Goal: Transaction & Acquisition: Purchase product/service

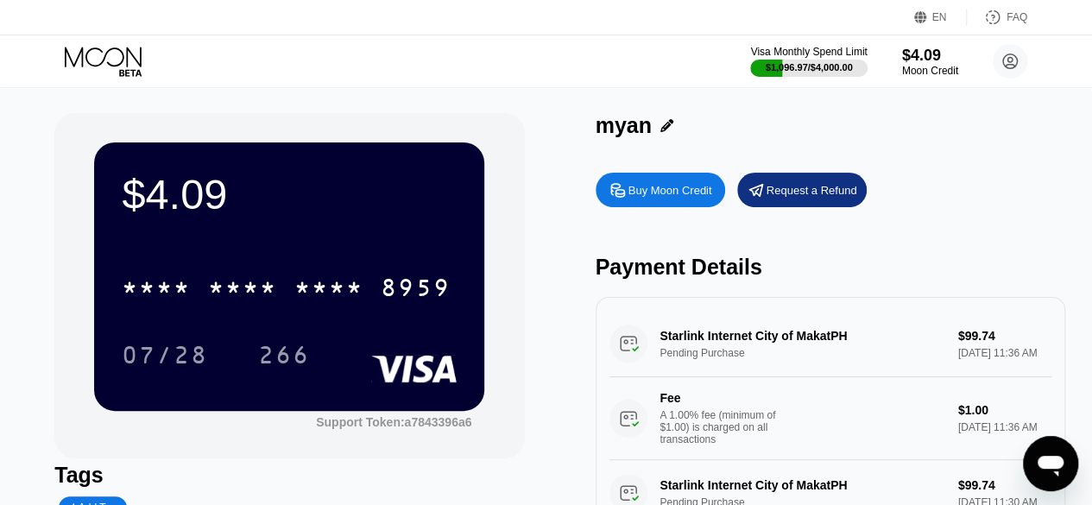
click at [648, 192] on div "Buy Moon Credit" at bounding box center [670, 190] width 84 height 15
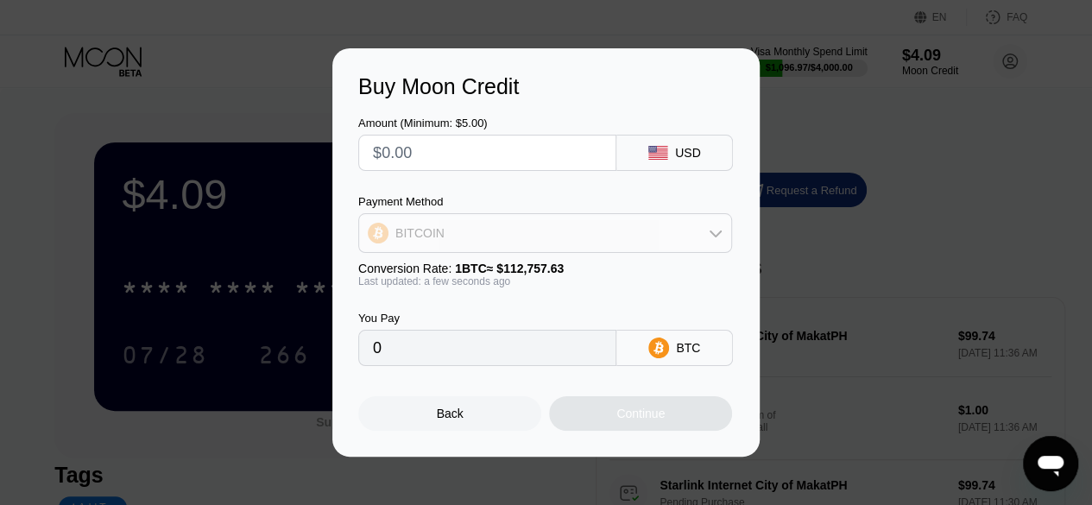
click at [598, 232] on div "BITCOIN" at bounding box center [545, 233] width 372 height 35
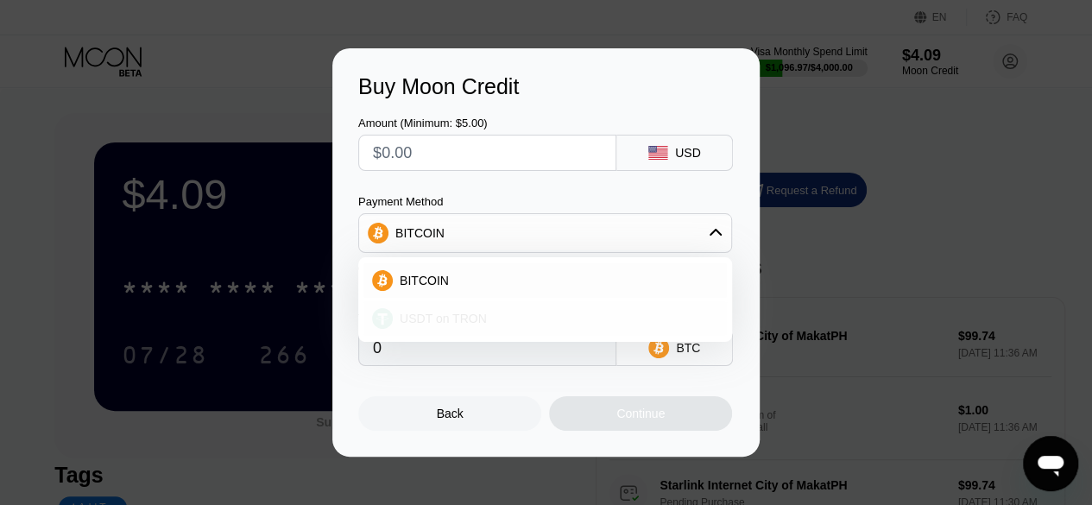
click at [566, 319] on div "USDT on TRON" at bounding box center [555, 319] width 325 height 14
type input "0.00"
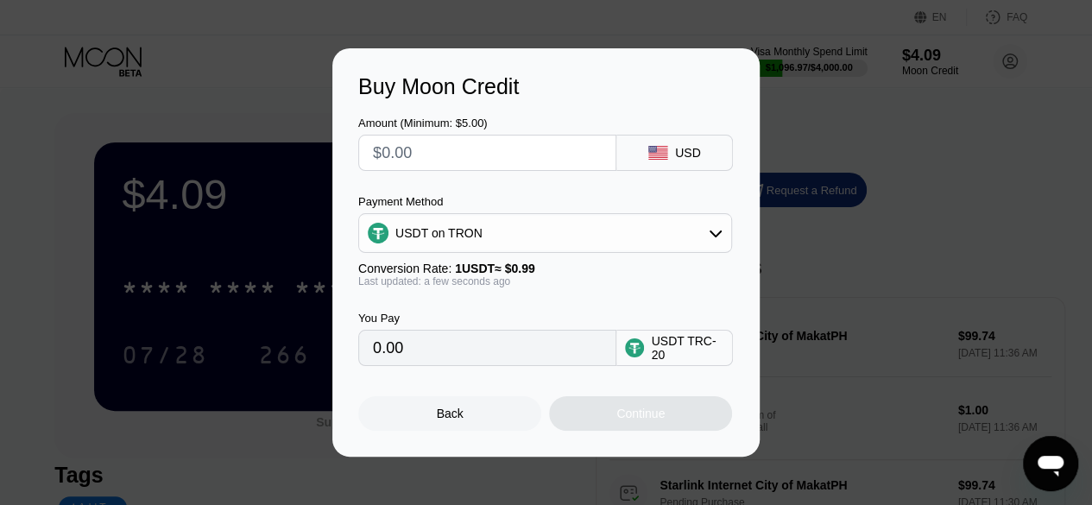
click at [435, 151] on input "text" at bounding box center [487, 152] width 229 height 35
type input "$1"
type input "1.01"
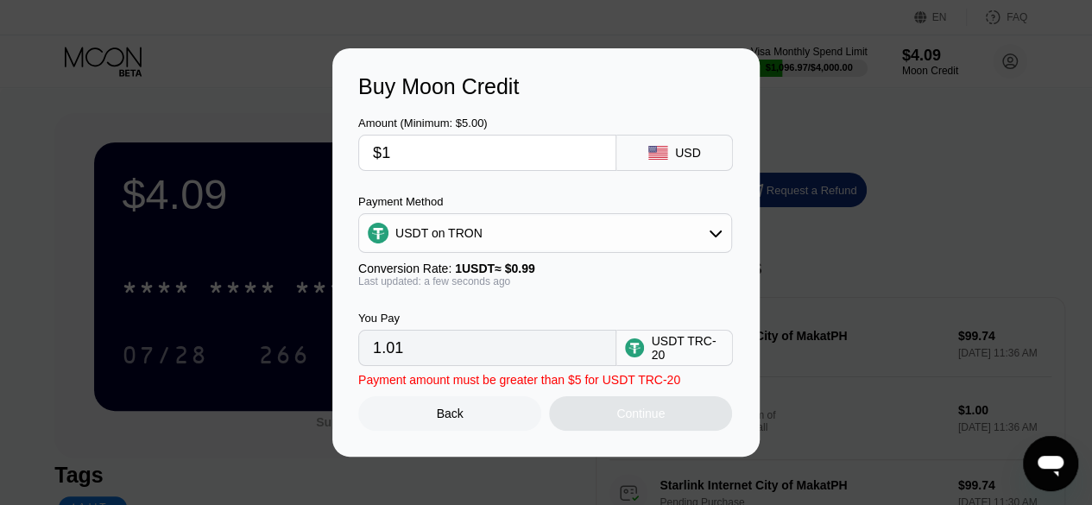
type input "$10"
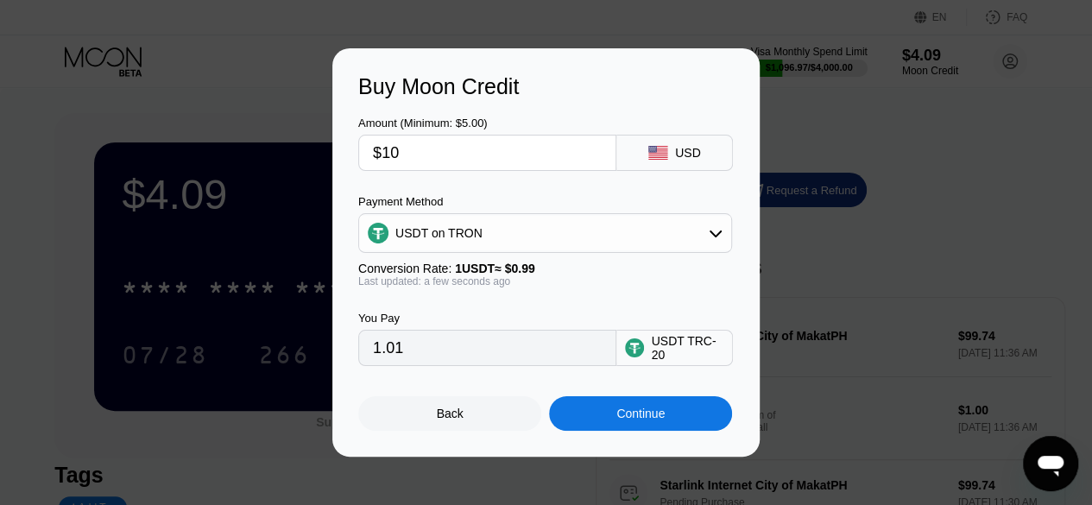
type input "10.10"
type input "$100"
type input "101.01"
type input "$10"
type input "10.10"
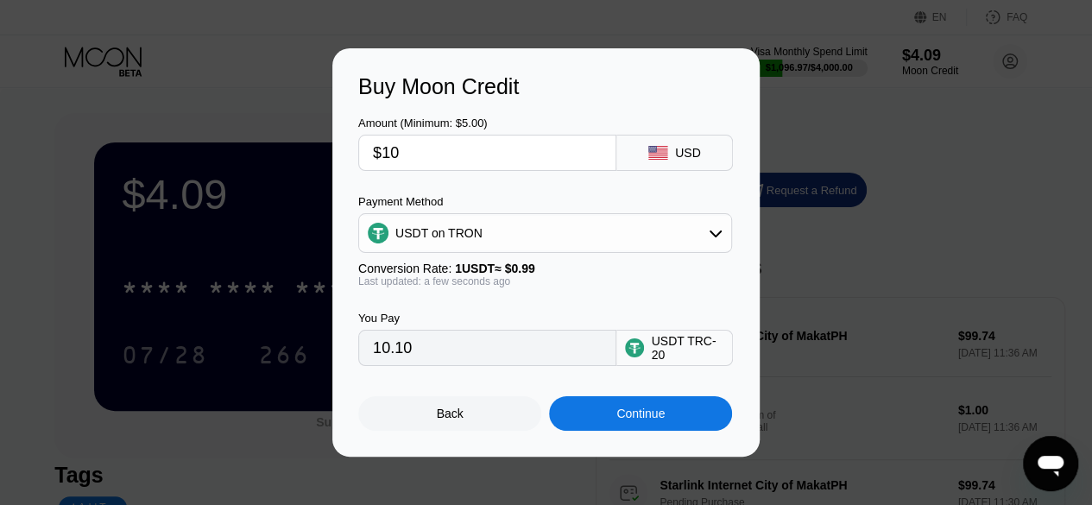
type input "$102"
type input "103.03"
type input "$102"
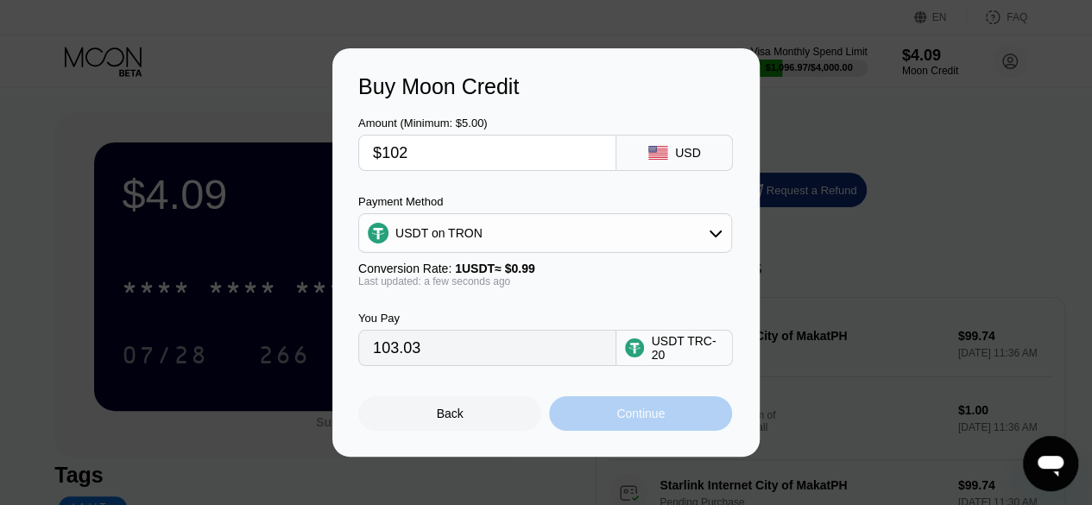
click at [624, 420] on div "Continue" at bounding box center [640, 413] width 48 height 14
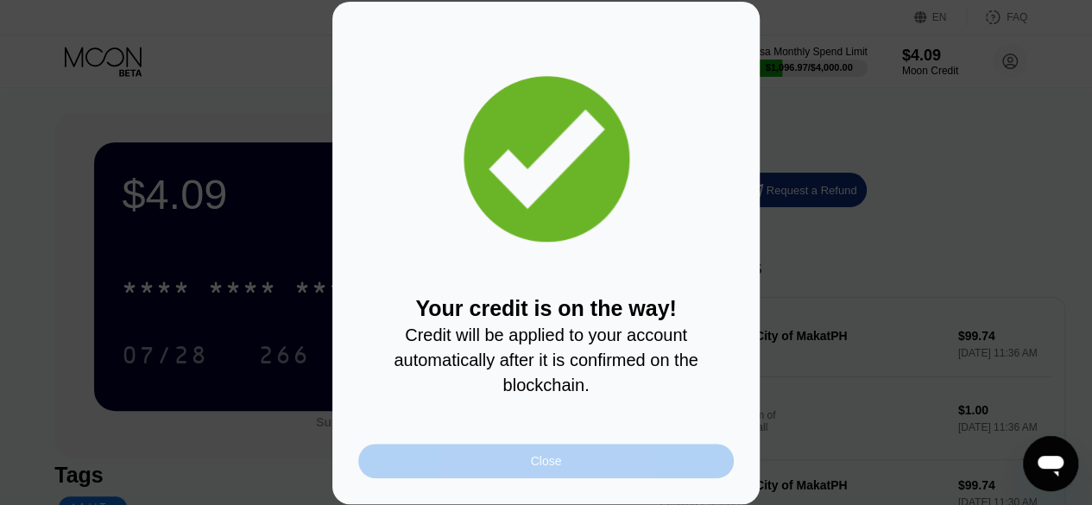
click at [469, 467] on div "Close" at bounding box center [545, 461] width 375 height 35
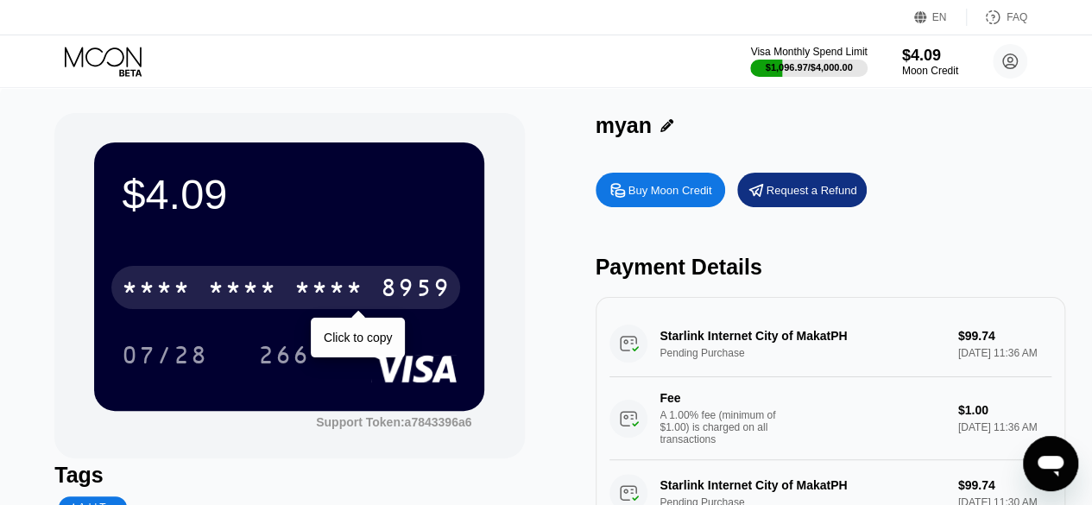
click at [397, 298] on div "8959" at bounding box center [415, 290] width 69 height 28
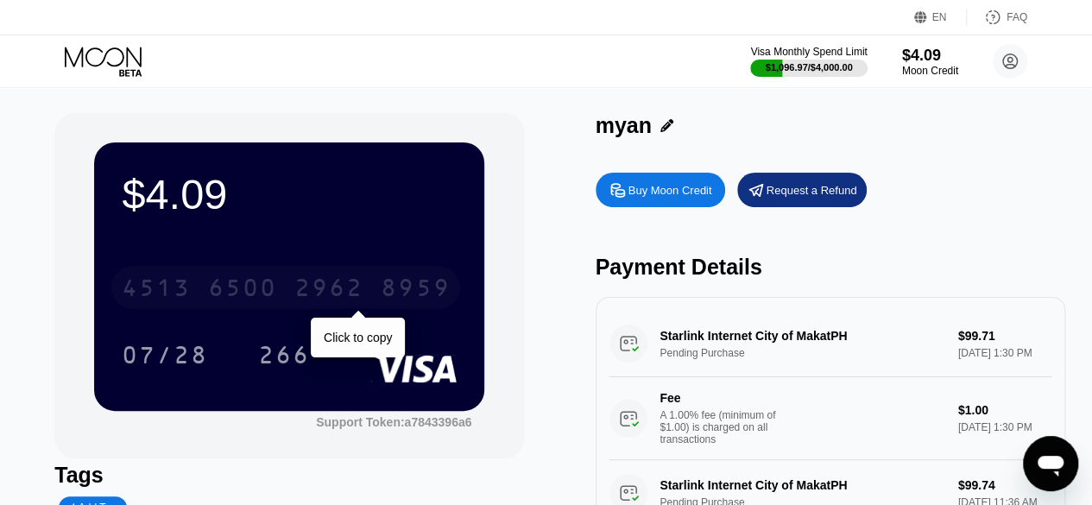
click at [380, 284] on div "[CREDIT_CARD_NUMBER]" at bounding box center [285, 287] width 349 height 43
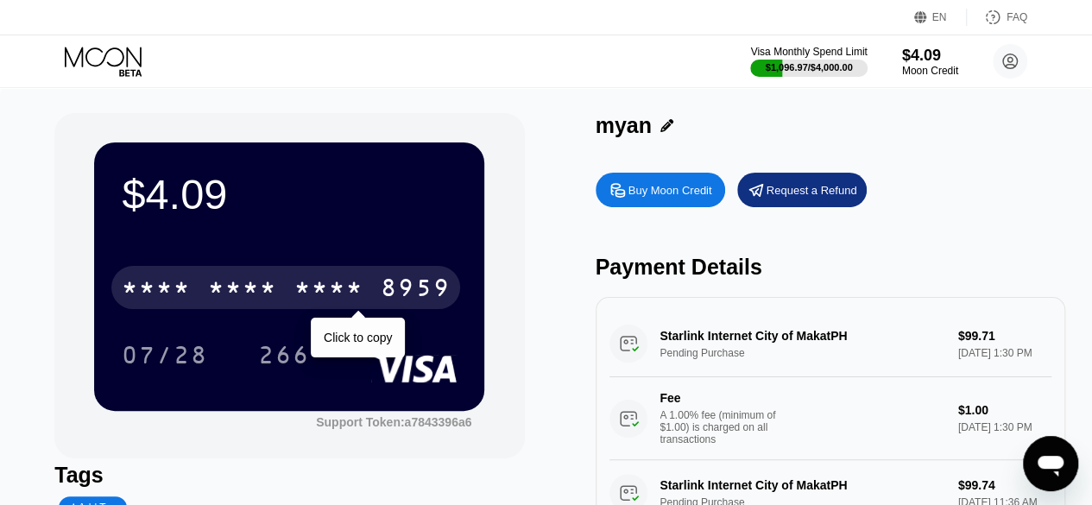
click at [337, 300] on div "* * * *" at bounding box center [328, 290] width 69 height 28
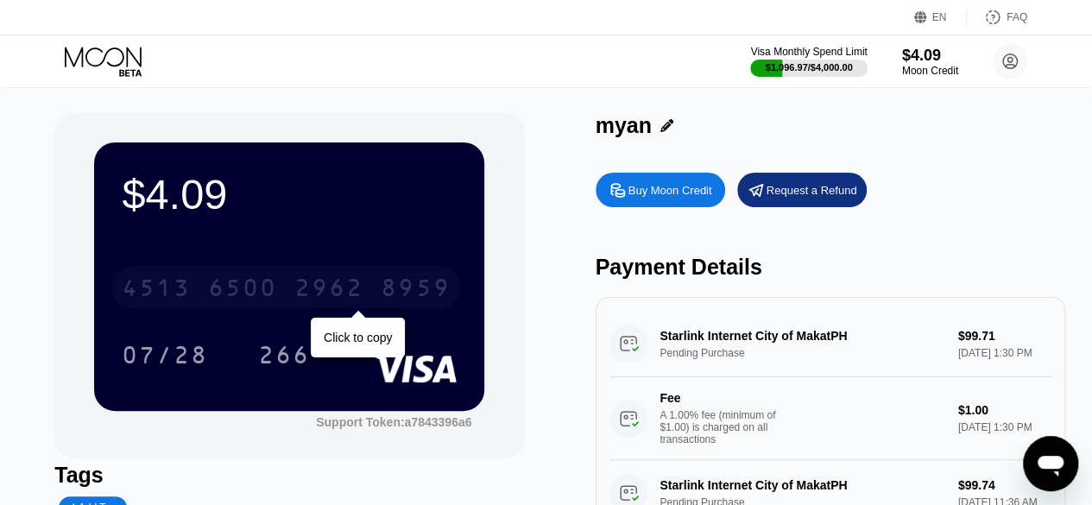
click at [340, 277] on div "[CREDIT_CARD_NUMBER]" at bounding box center [285, 287] width 349 height 43
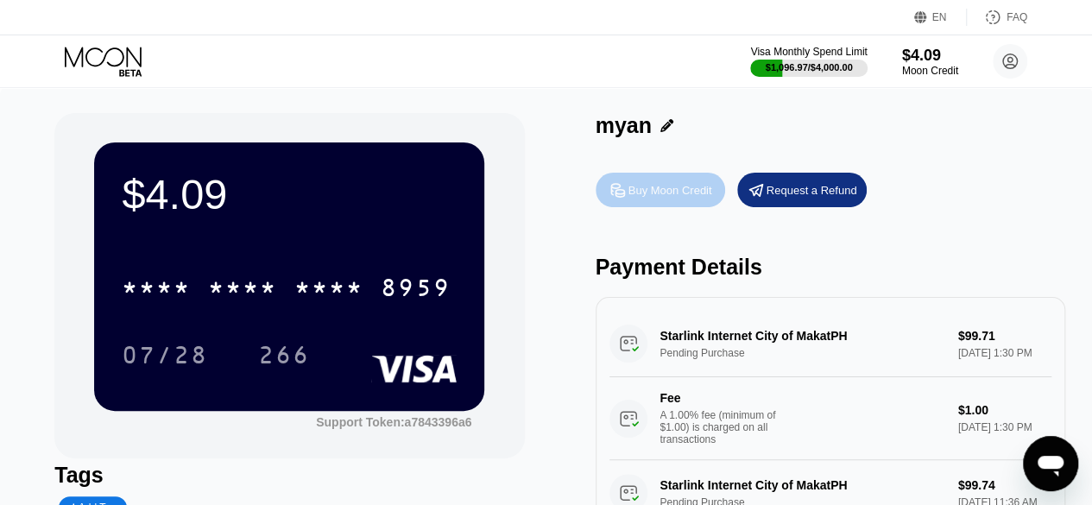
click at [644, 203] on div "Buy Moon Credit" at bounding box center [659, 190] width 129 height 35
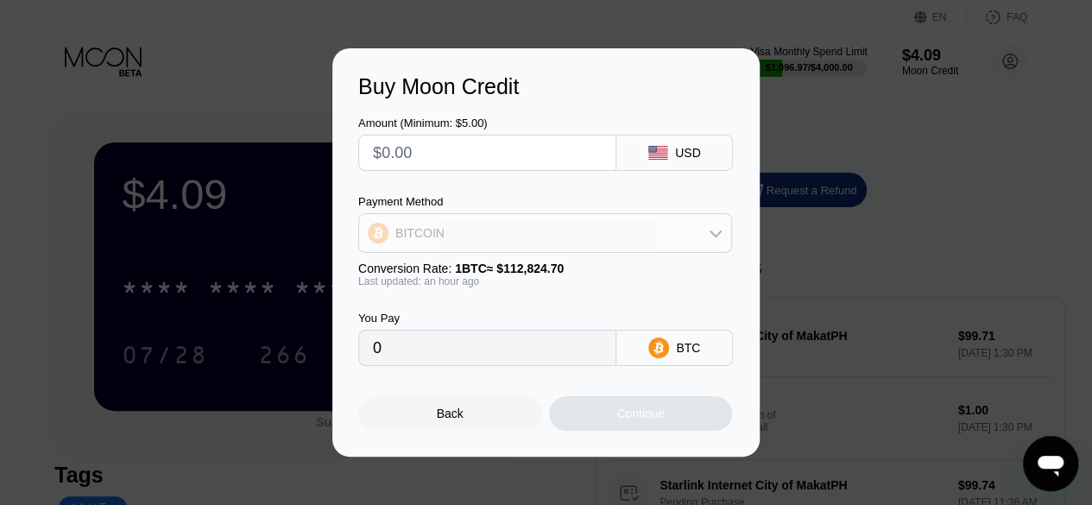
click at [614, 217] on div "BITCOIN" at bounding box center [545, 233] width 372 height 35
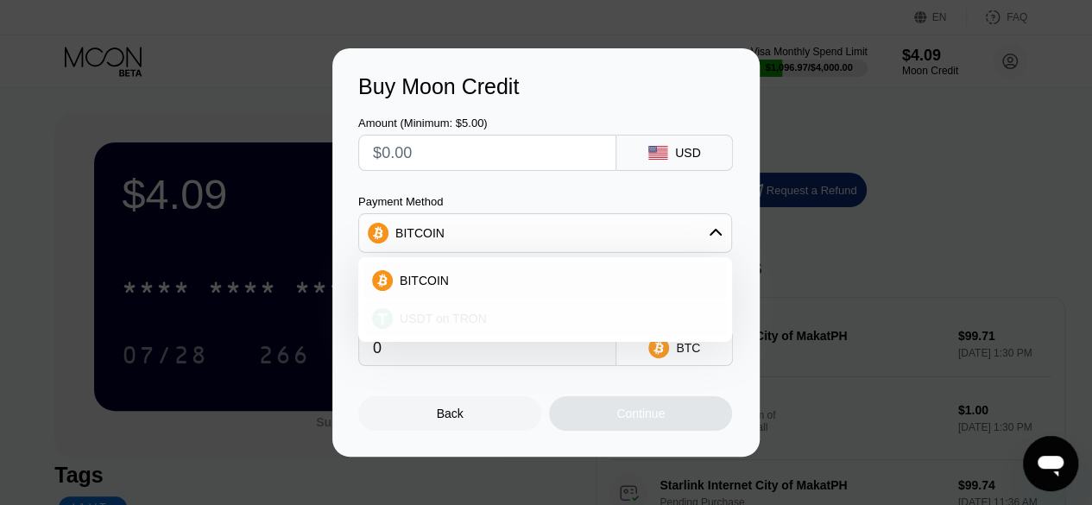
click at [536, 325] on div "USDT on TRON" at bounding box center [555, 319] width 325 height 14
type input "0.00"
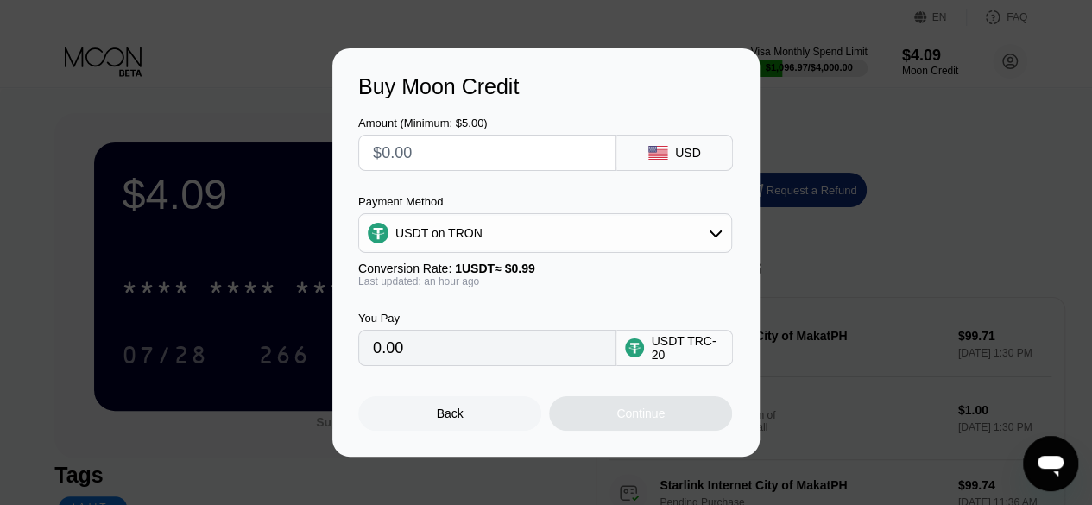
click at [507, 154] on input "text" at bounding box center [487, 152] width 229 height 35
type input "$5"
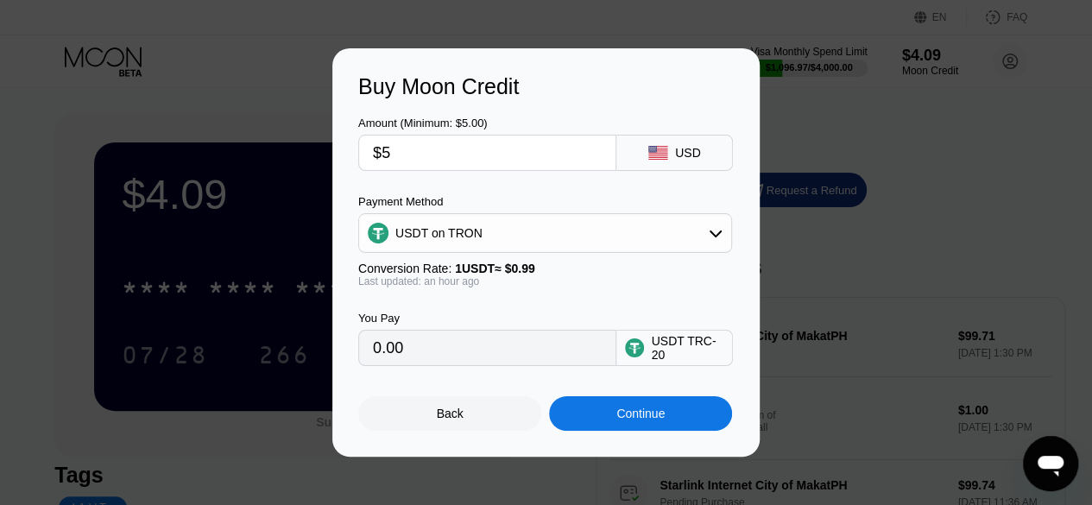
type input "5.05"
type input "$50"
type input "50.51"
type input "$505"
type input "510.10"
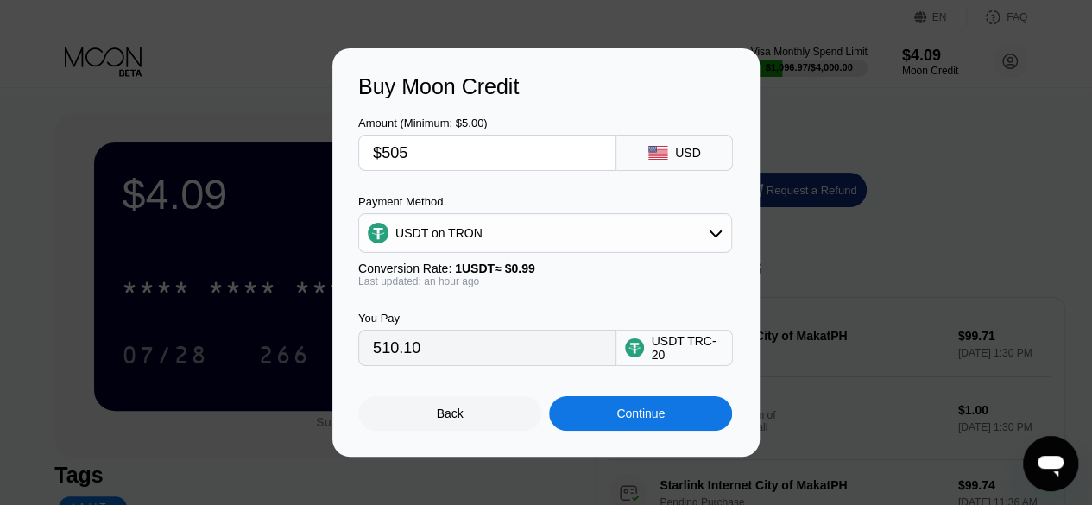
type input "$505"
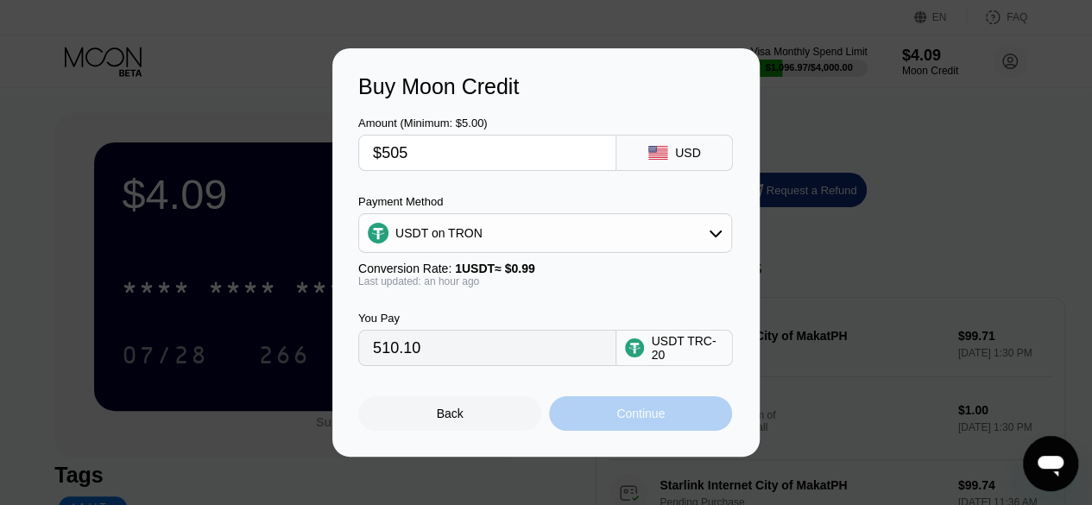
click at [578, 427] on div "Continue" at bounding box center [640, 413] width 183 height 35
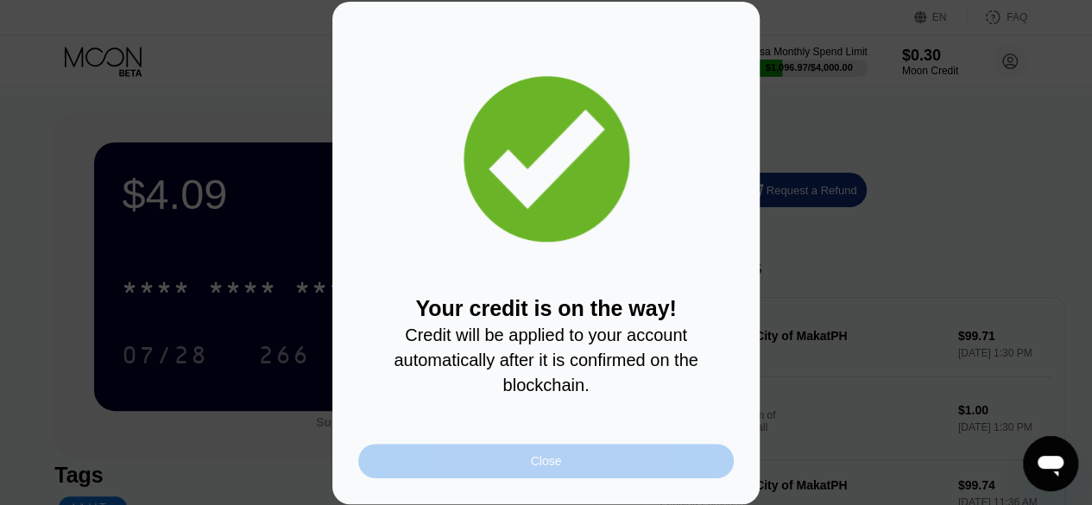
click at [545, 478] on div "Close" at bounding box center [545, 461] width 375 height 35
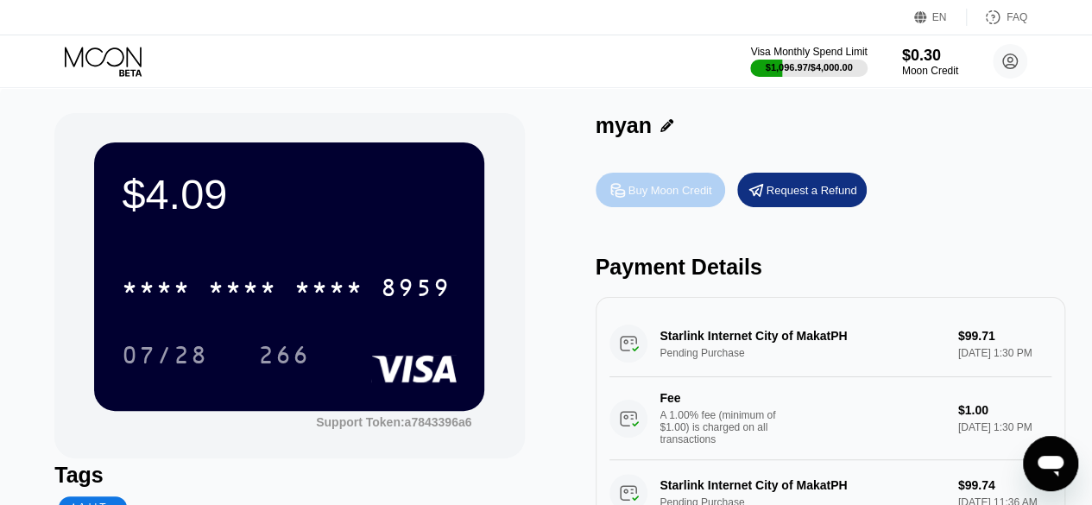
click at [652, 203] on div "Buy Moon Credit" at bounding box center [659, 190] width 129 height 35
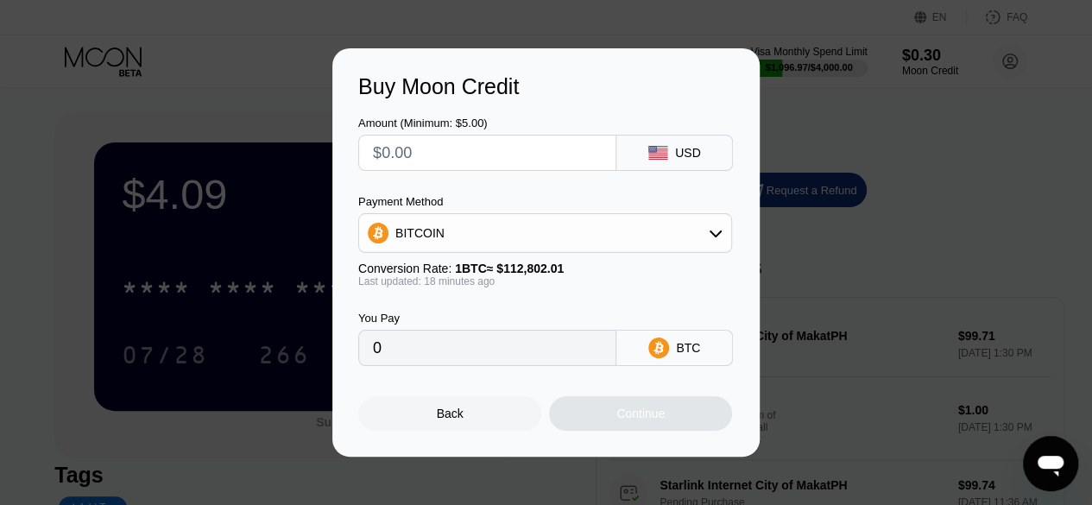
click at [615, 233] on div "BITCOIN" at bounding box center [545, 233] width 372 height 35
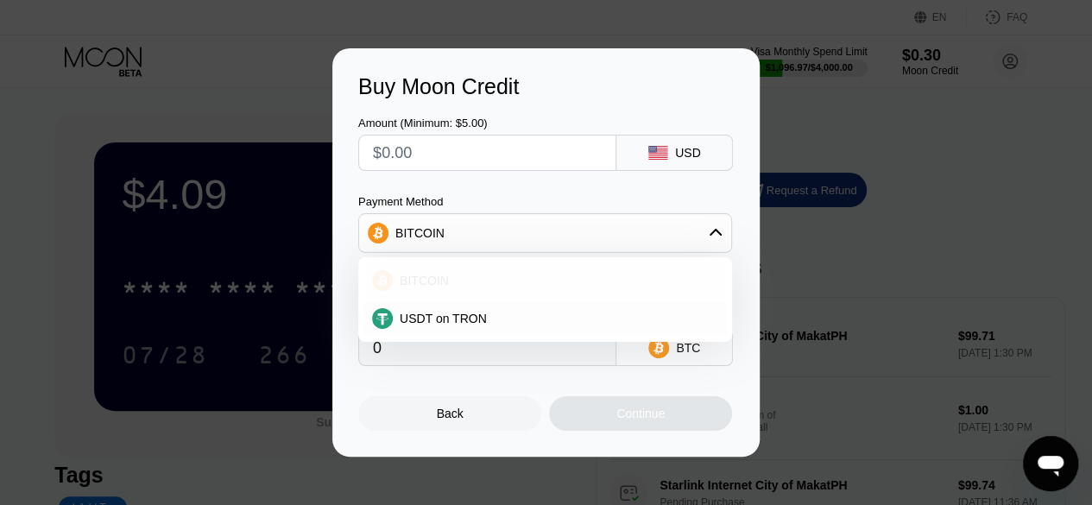
click at [577, 286] on div "BITCOIN" at bounding box center [555, 281] width 325 height 14
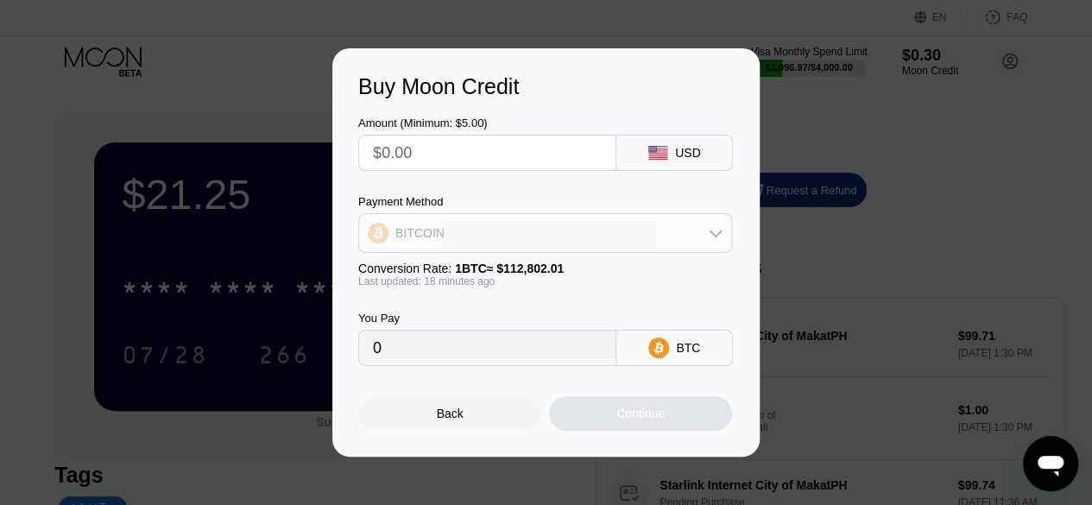
click at [575, 238] on div "BITCOIN" at bounding box center [545, 233] width 372 height 35
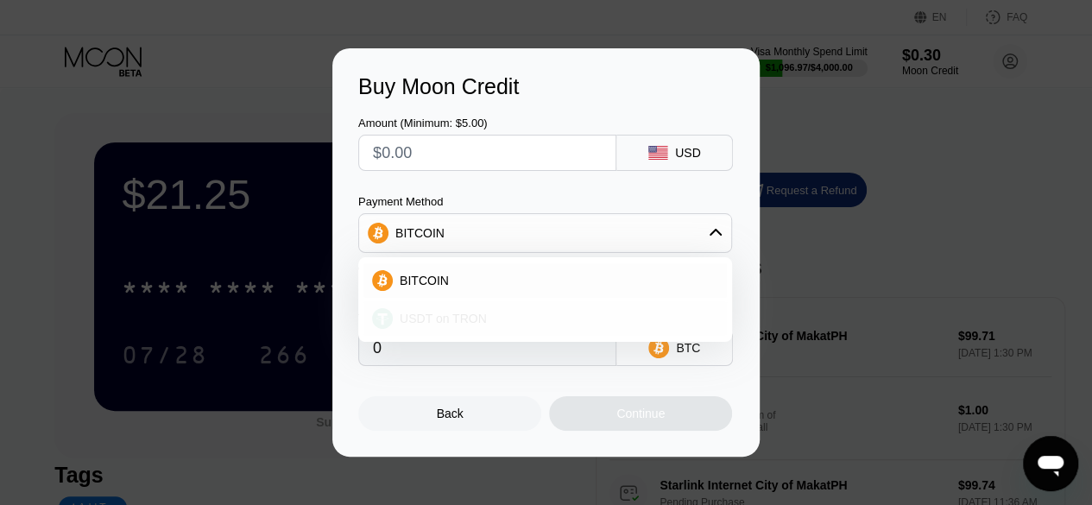
click at [535, 320] on div "USDT on TRON" at bounding box center [555, 319] width 325 height 14
type input "0.00"
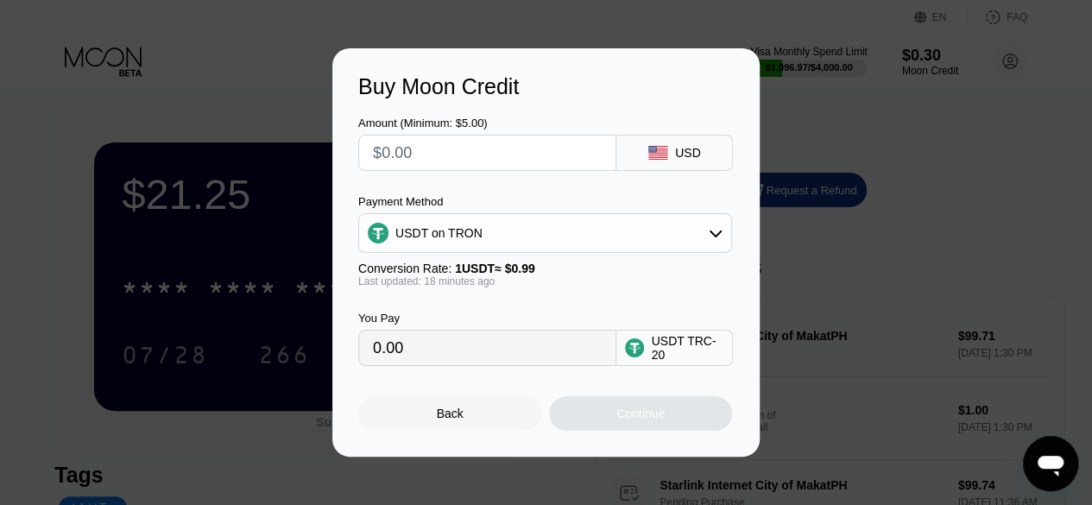
click at [505, 159] on input "text" at bounding box center [487, 152] width 229 height 35
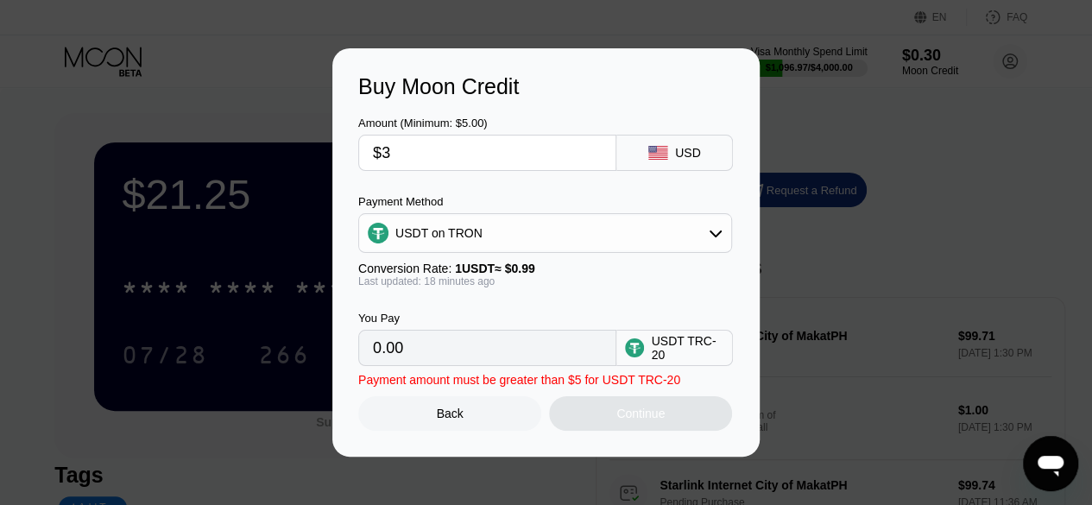
type input "$3"
type input "3.03"
type input "$300"
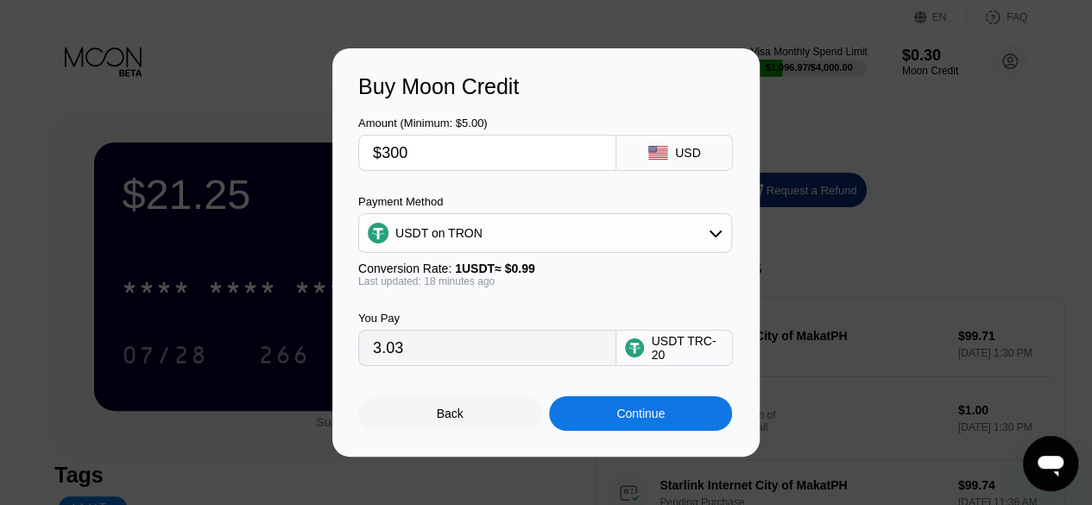
type input "303.03"
type input "$3000"
type input "3030.30"
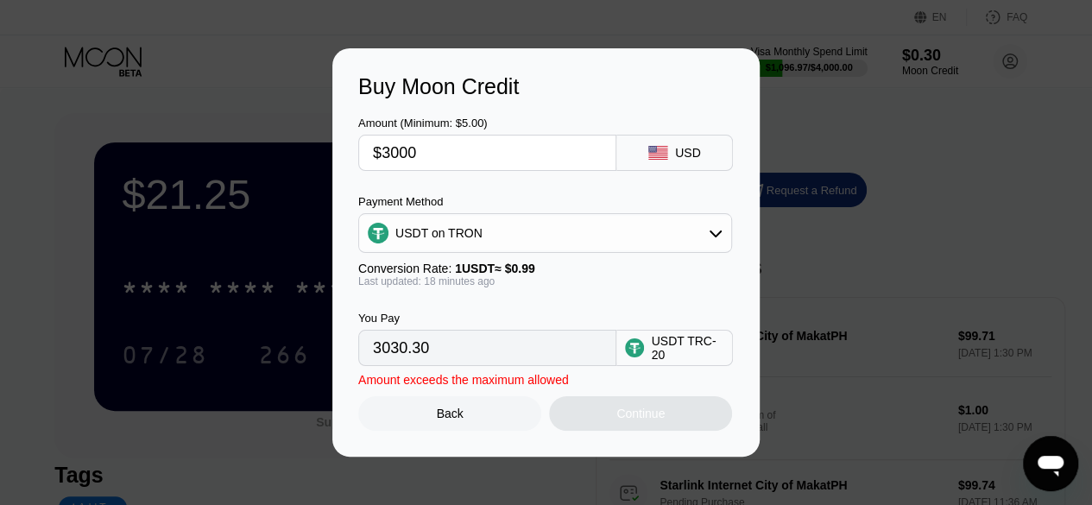
type input "$300"
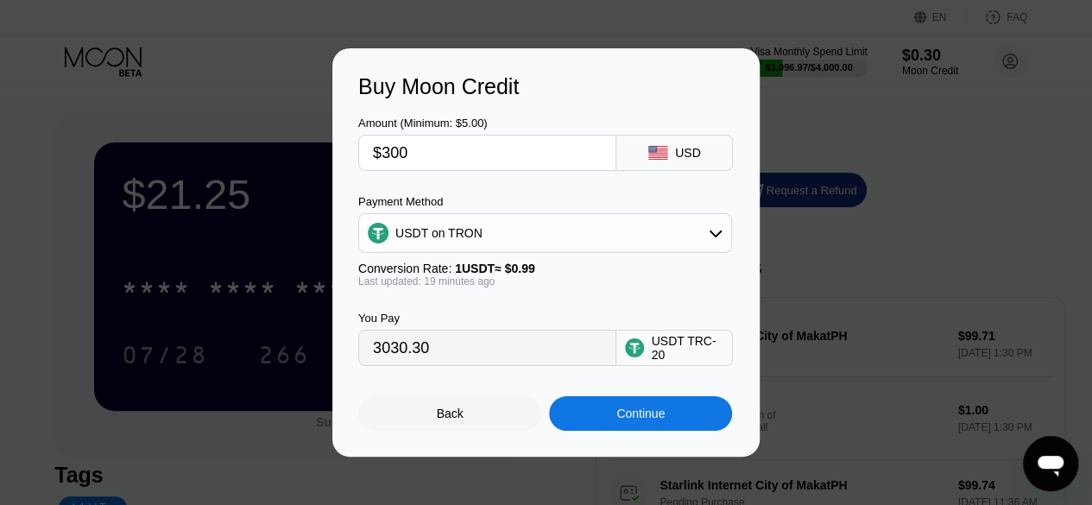
type input "303.03"
type input "$300"
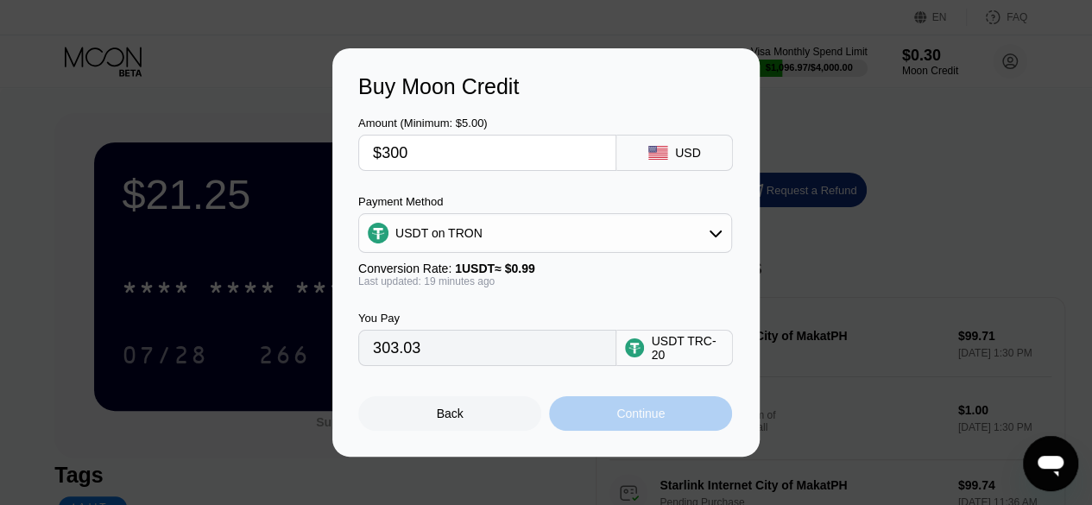
click at [668, 418] on div "Continue" at bounding box center [640, 413] width 183 height 35
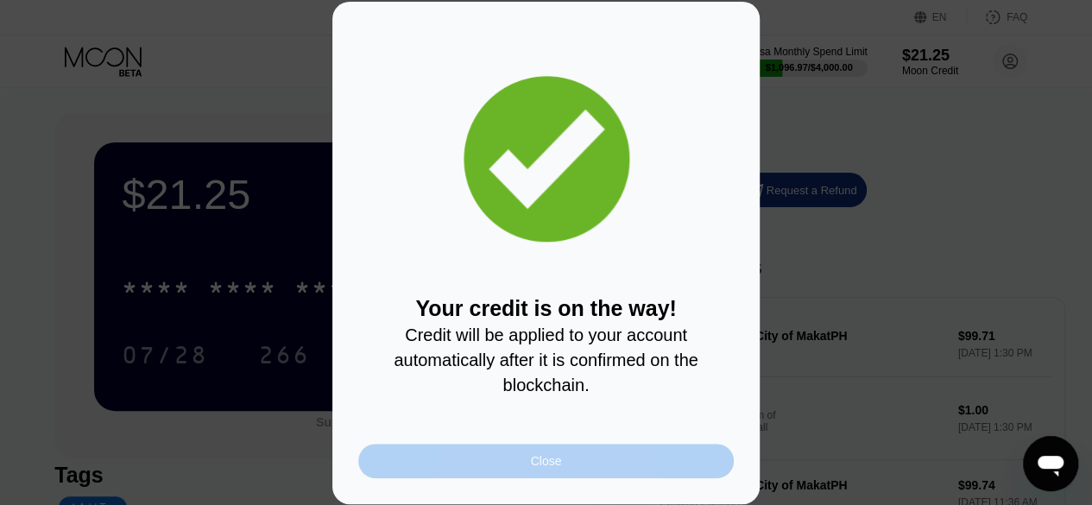
click at [519, 477] on div "Close" at bounding box center [545, 461] width 375 height 35
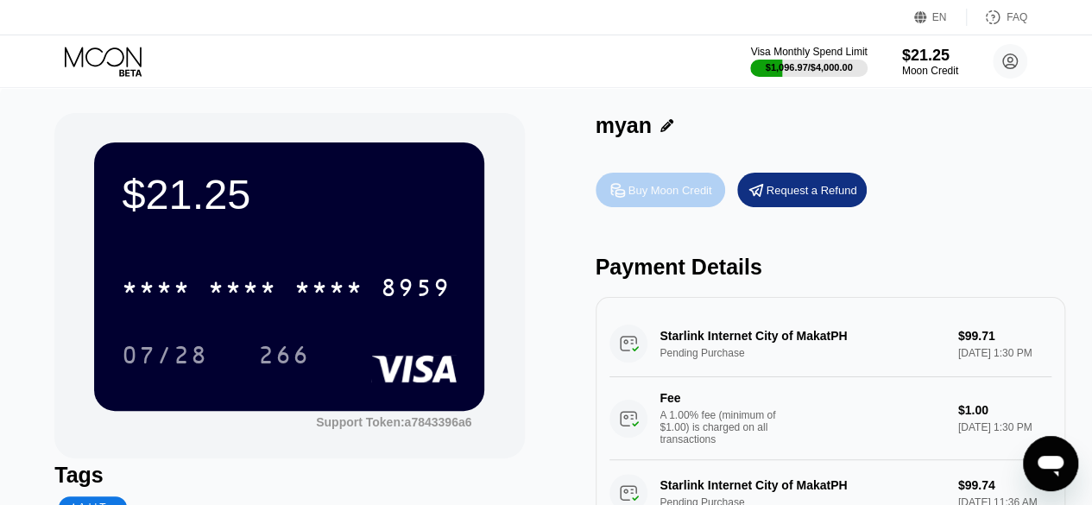
click at [625, 184] on icon at bounding box center [617, 190] width 18 height 18
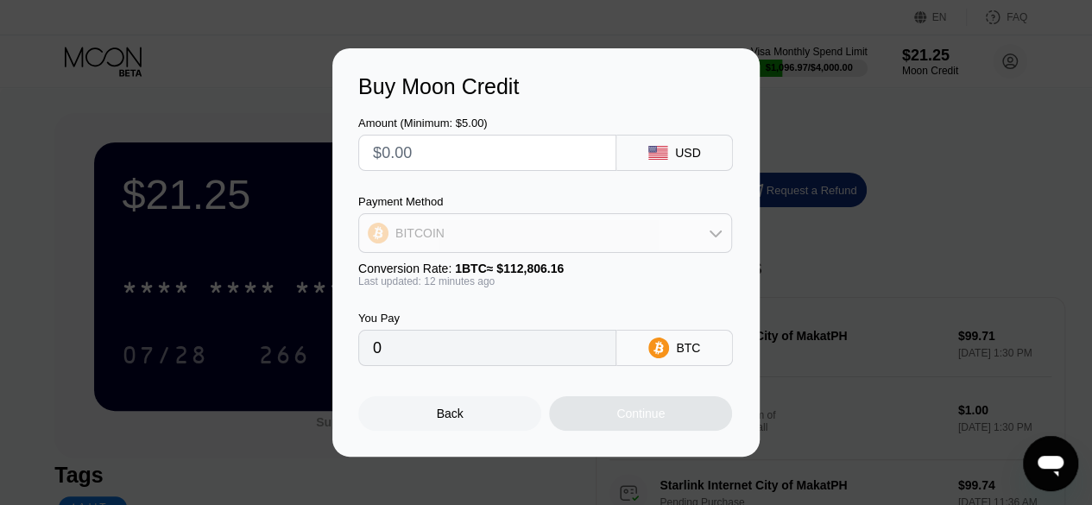
click at [585, 249] on div "BITCOIN" at bounding box center [545, 233] width 372 height 35
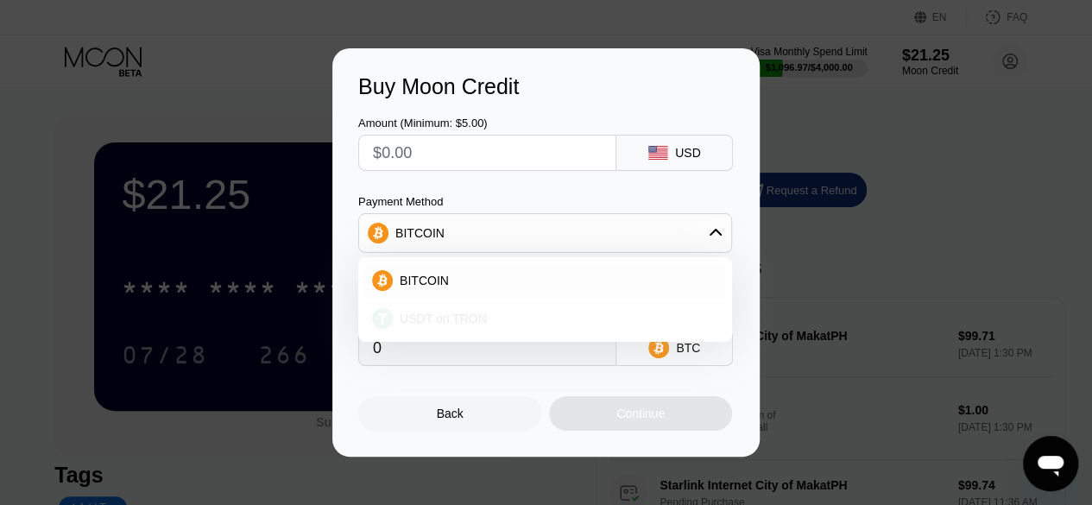
click at [547, 325] on div "USDT on TRON" at bounding box center [555, 319] width 325 height 14
type input "0.00"
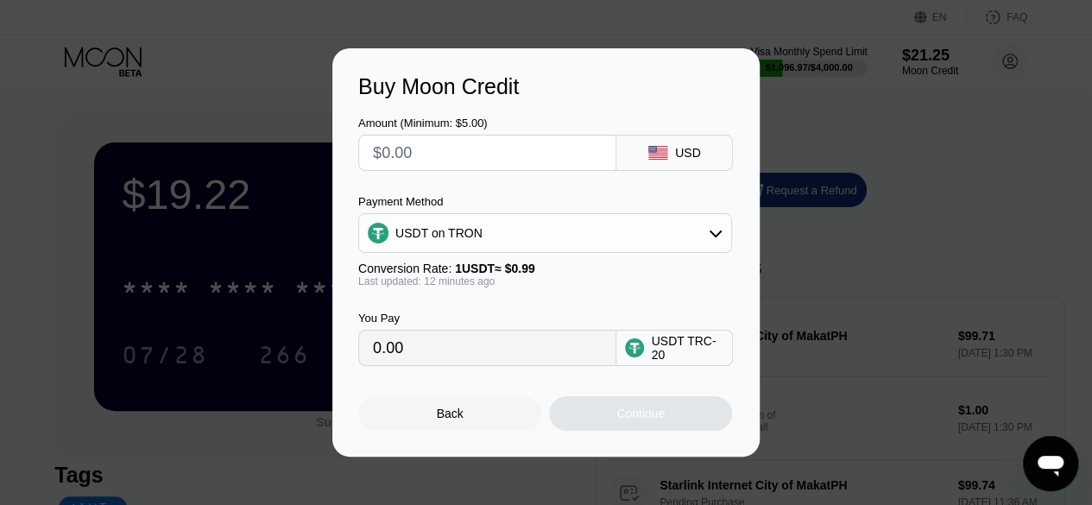
click at [487, 160] on input "text" at bounding box center [487, 152] width 229 height 35
type input "$2"
type input "2.02"
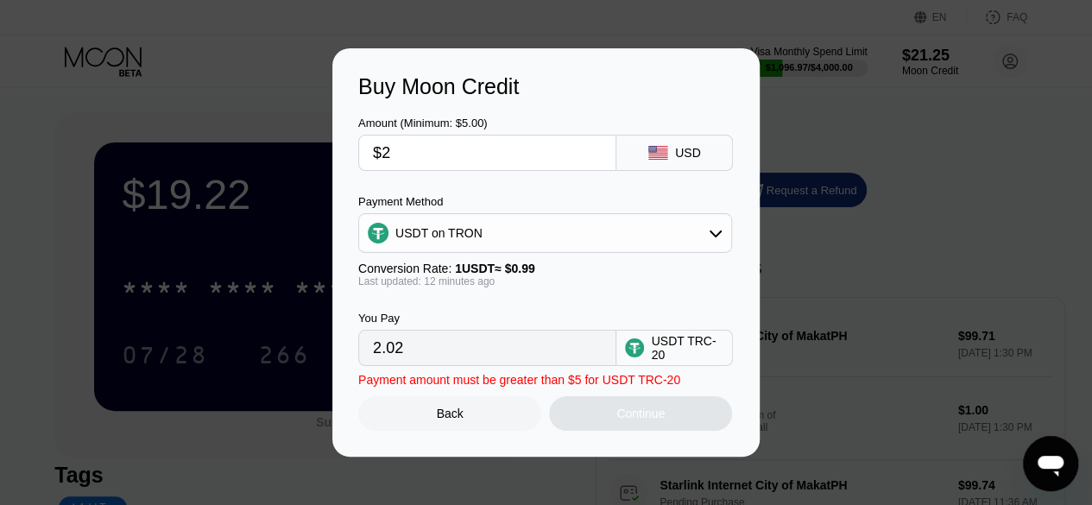
type input "$20"
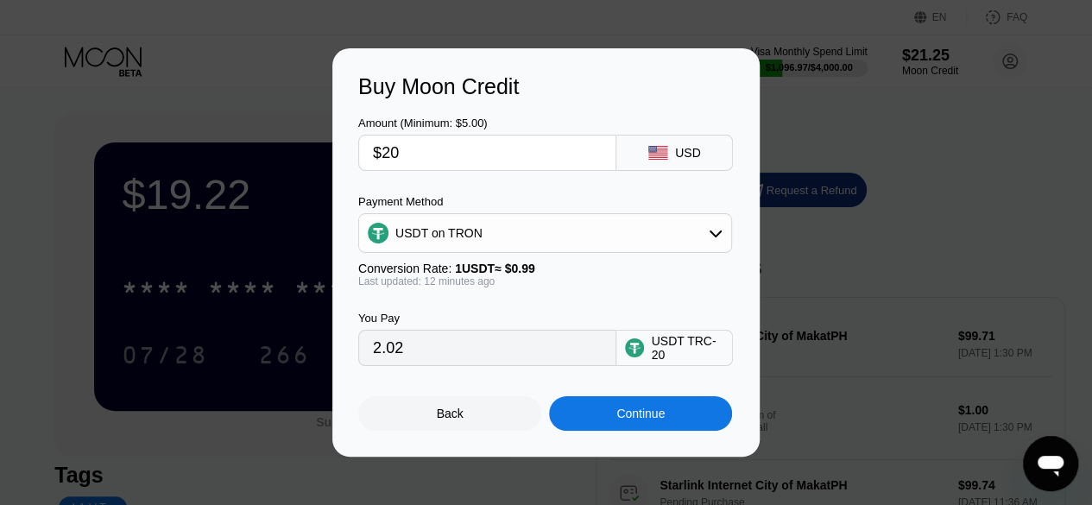
type input "20.20"
type input "$200"
type input "202.02"
type input "$2000"
type input "2020.20"
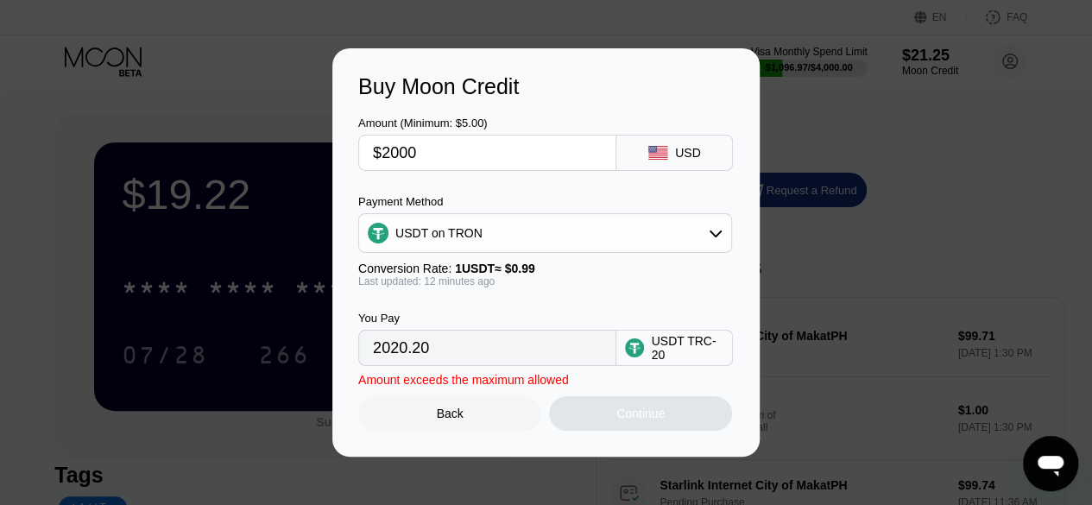
type input "$200"
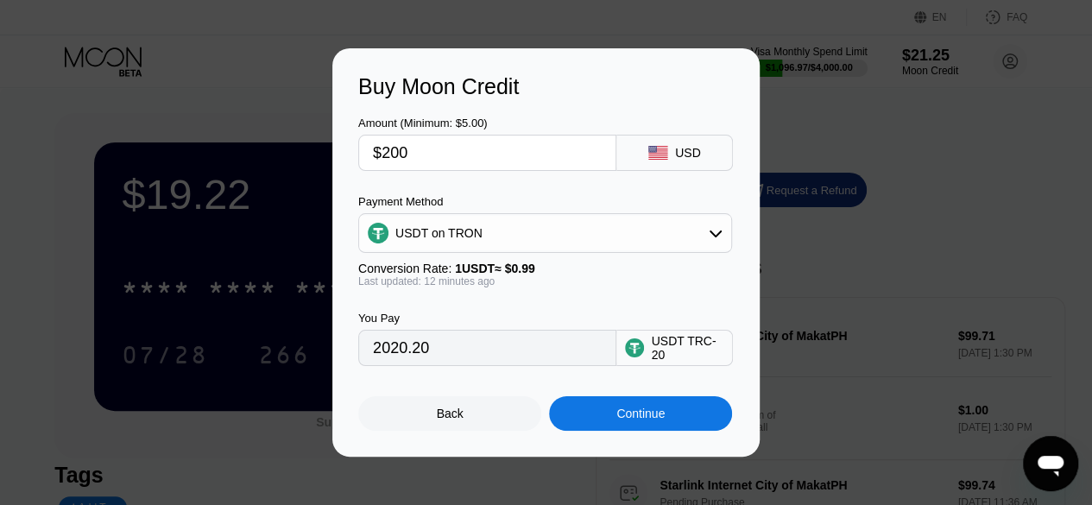
type input "202.02"
type input "$200"
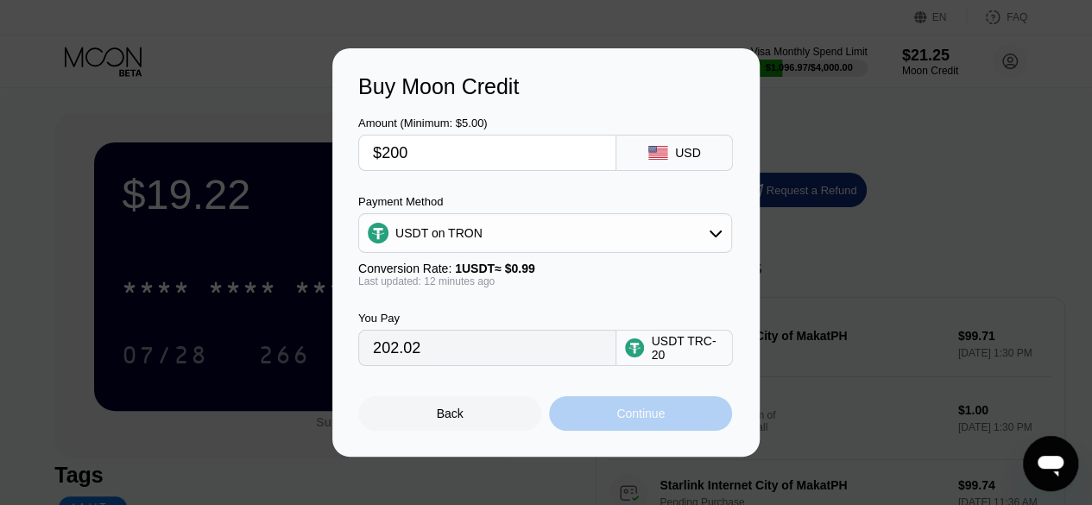
click at [633, 417] on div "Continue" at bounding box center [640, 413] width 48 height 14
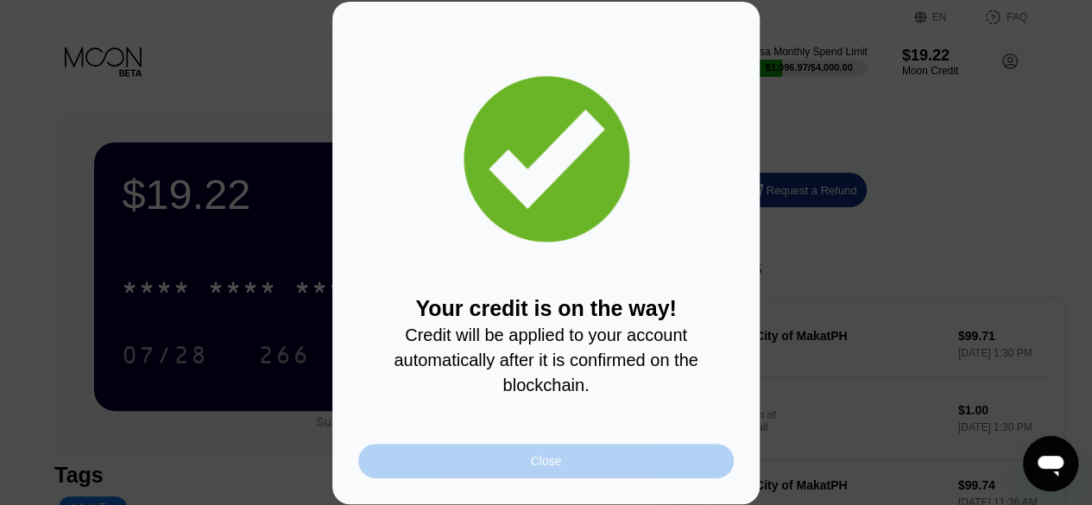
click at [679, 478] on div "Close" at bounding box center [545, 461] width 375 height 35
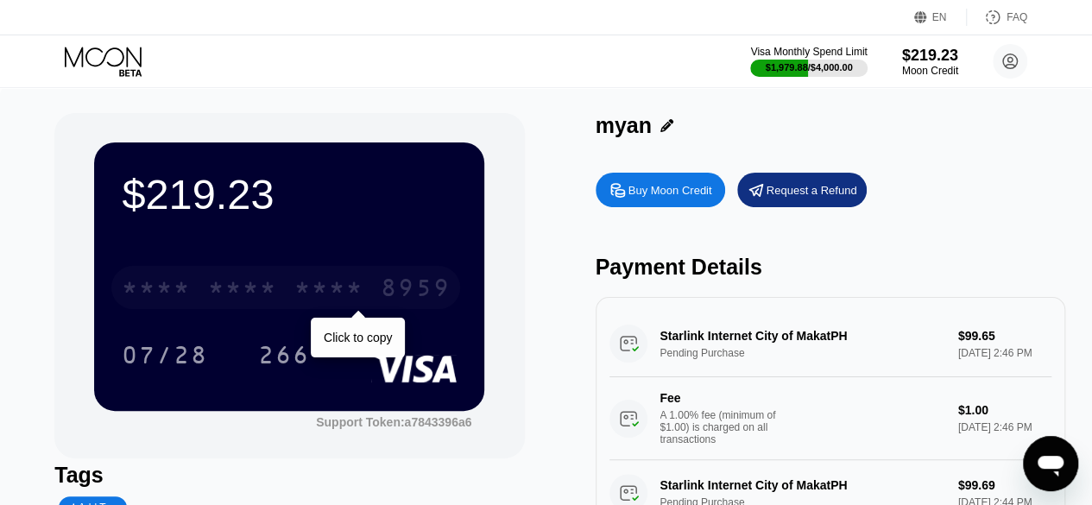
click at [352, 299] on div "* * * *" at bounding box center [328, 290] width 69 height 28
click at [371, 302] on div "[CREDIT_CARD_NUMBER]" at bounding box center [285, 287] width 349 height 43
